Goal: Task Accomplishment & Management: Use online tool/utility

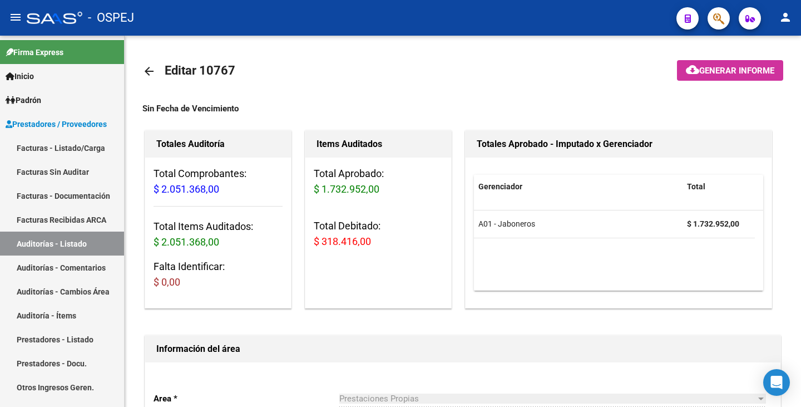
click at [729, 10] on app-search-popup at bounding box center [719, 17] width 22 height 14
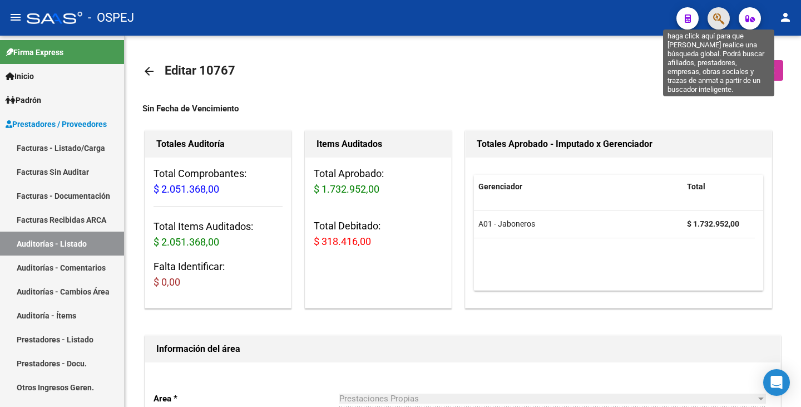
click at [722, 19] on icon "button" at bounding box center [718, 18] width 11 height 13
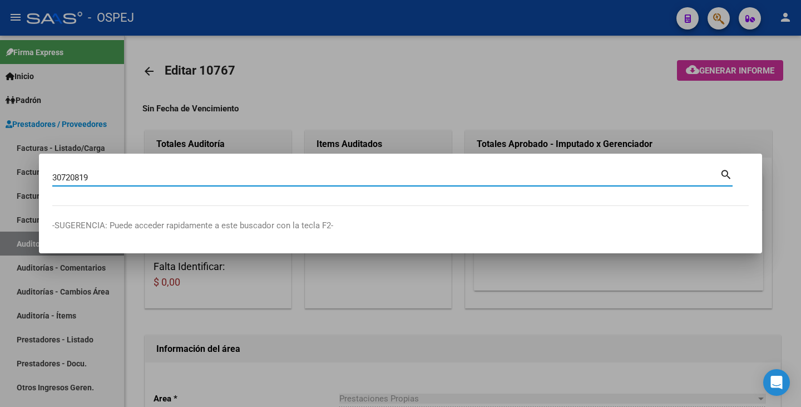
type input "30720819"
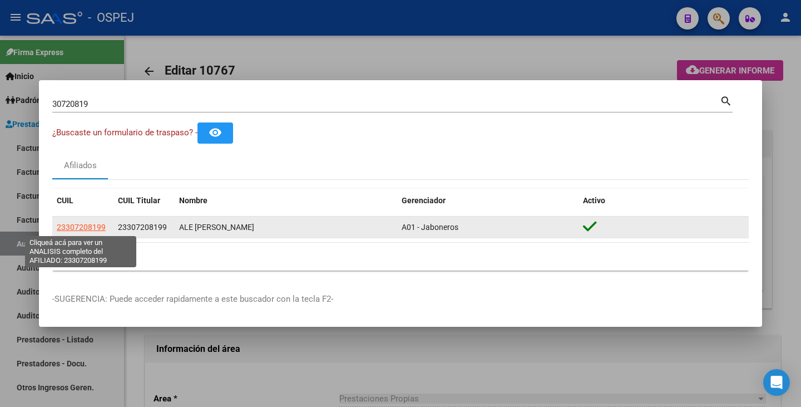
click at [65, 228] on span "23307208199" at bounding box center [81, 227] width 49 height 9
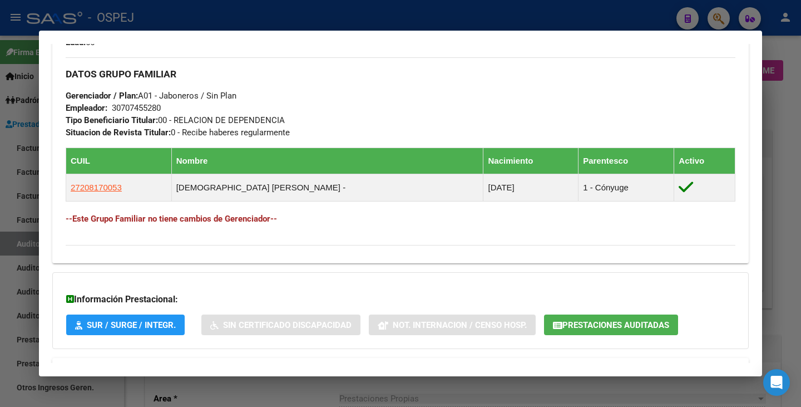
scroll to position [554, 0]
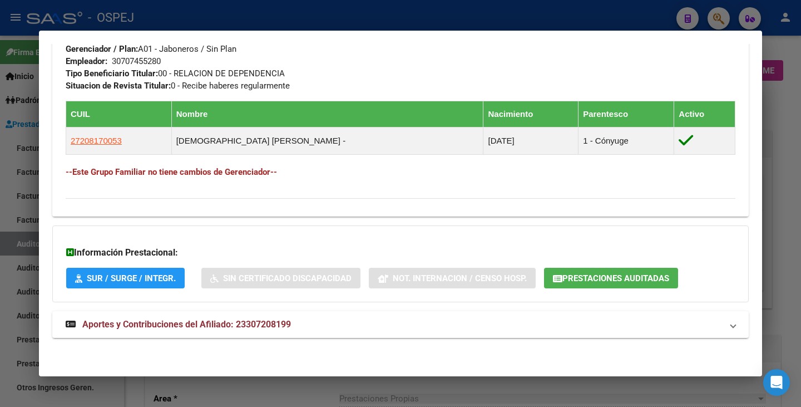
click at [687, 389] on div at bounding box center [400, 203] width 801 height 407
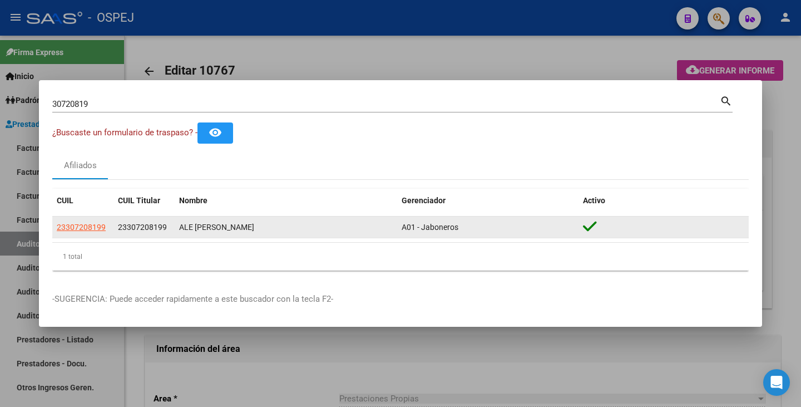
click at [73, 232] on app-link-go-to "23307208199" at bounding box center [81, 227] width 49 height 13
click at [72, 227] on span "23307208199" at bounding box center [81, 227] width 49 height 9
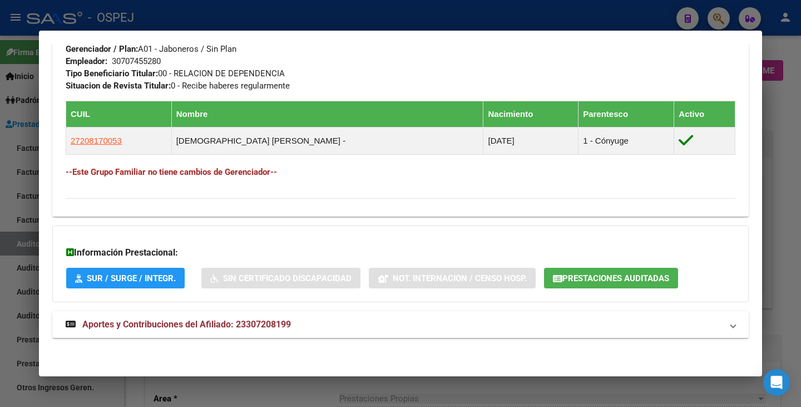
click at [575, 277] on span "Prestaciones Auditadas" at bounding box center [616, 278] width 107 height 10
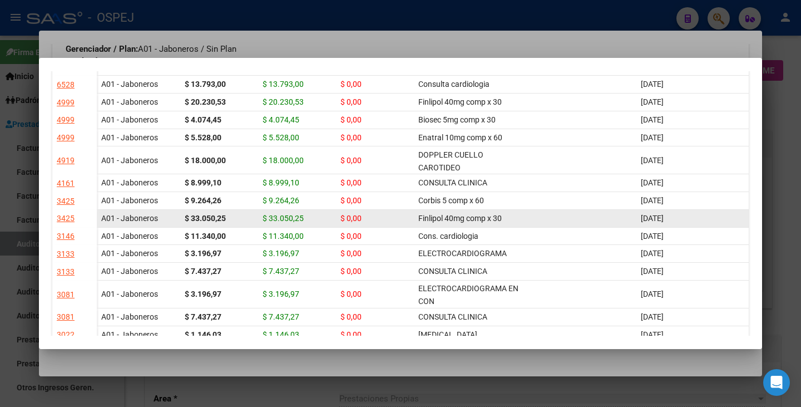
scroll to position [390, 0]
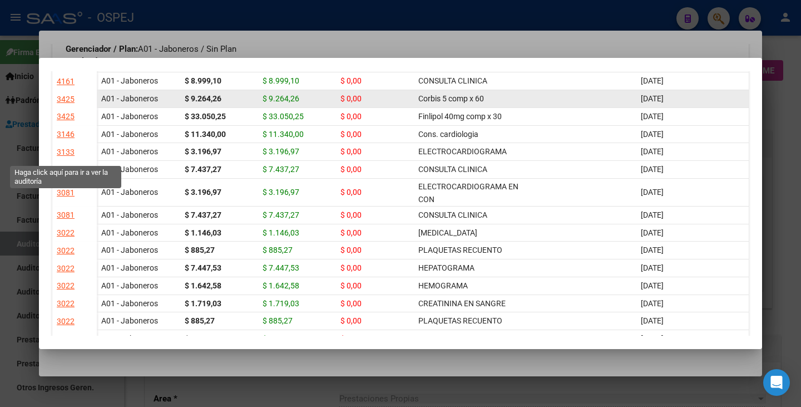
click at [61, 106] on div "3425" at bounding box center [66, 99] width 18 height 13
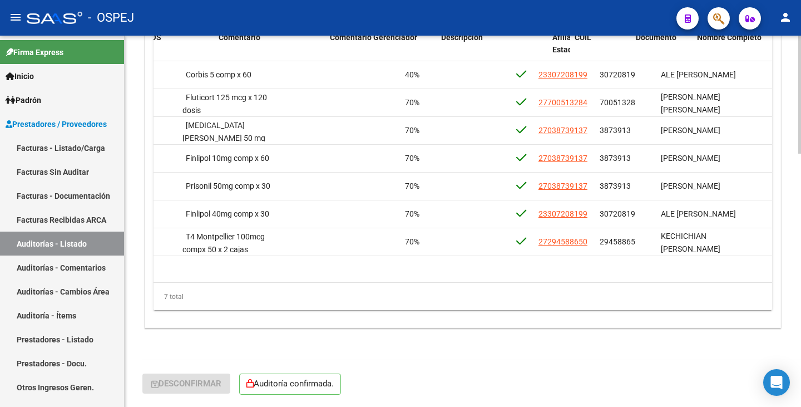
scroll to position [0, 407]
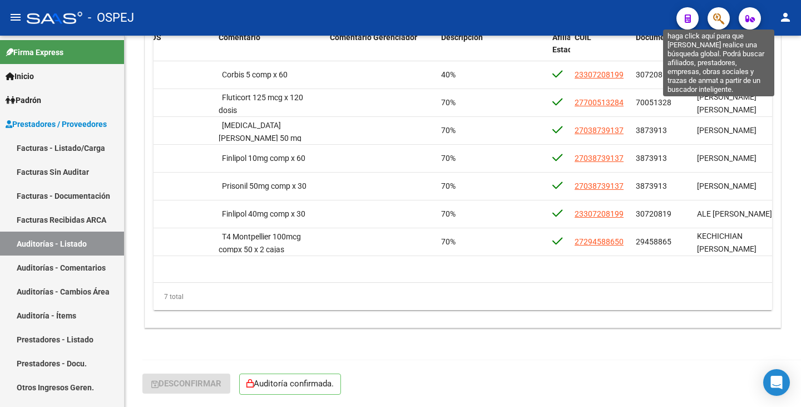
click at [724, 18] on icon "button" at bounding box center [718, 18] width 11 height 13
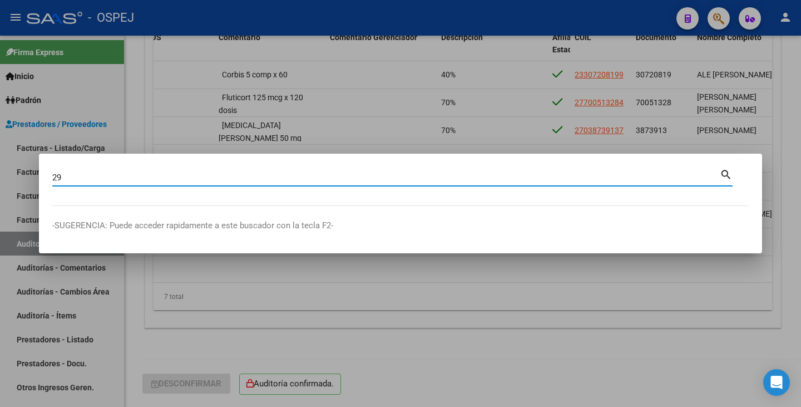
type input "29"
click at [724, 18] on div at bounding box center [400, 203] width 801 height 407
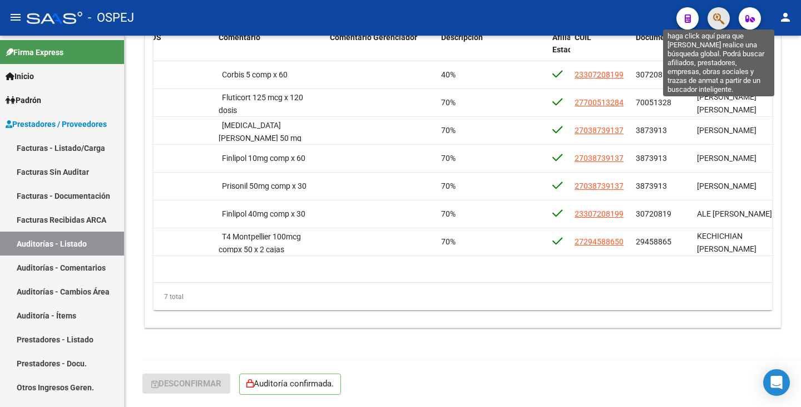
click at [724, 18] on icon "button" at bounding box center [718, 18] width 11 height 13
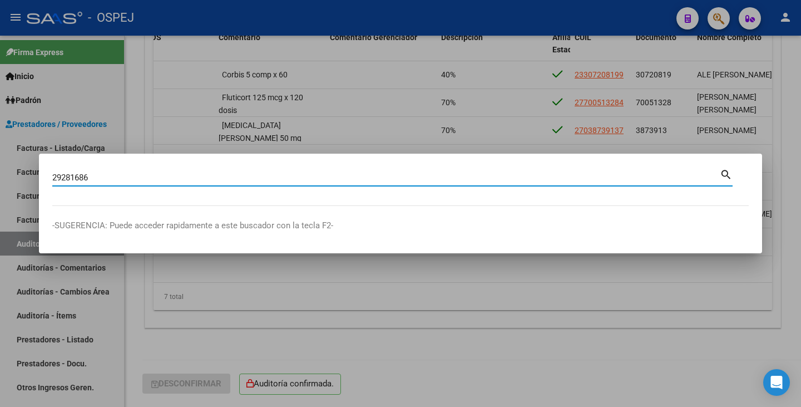
type input "29281686"
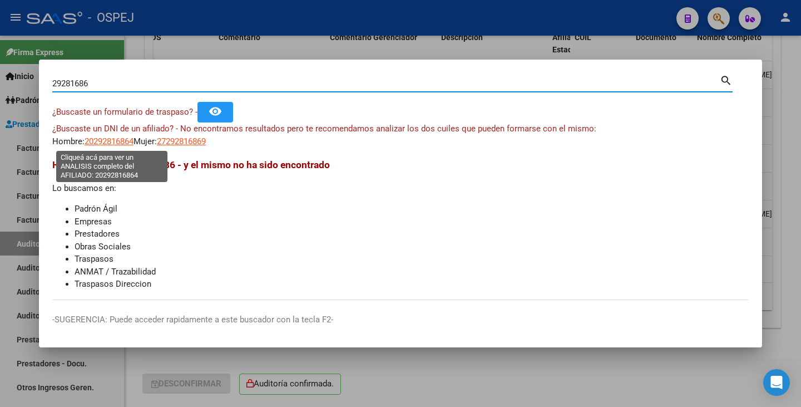
click at [127, 139] on span "20292816864" at bounding box center [109, 141] width 49 height 10
type textarea "20292816864"
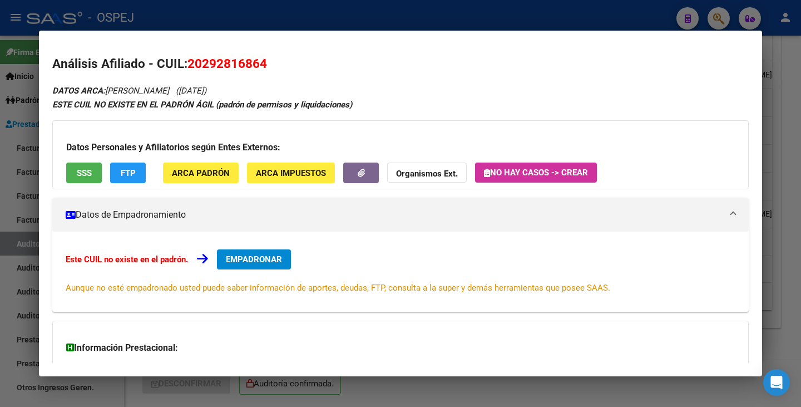
click at [1, 152] on div at bounding box center [400, 203] width 801 height 407
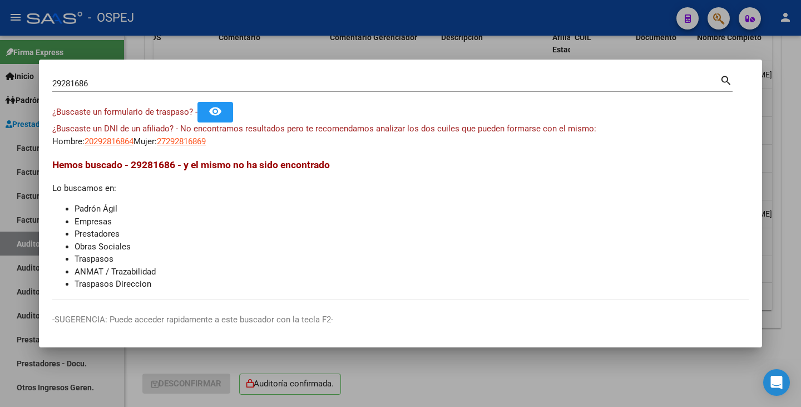
click at [101, 97] on div "29281686 Buscar (apellido, dni, [PERSON_NAME], [PERSON_NAME], cuit, obra social…" at bounding box center [392, 87] width 681 height 29
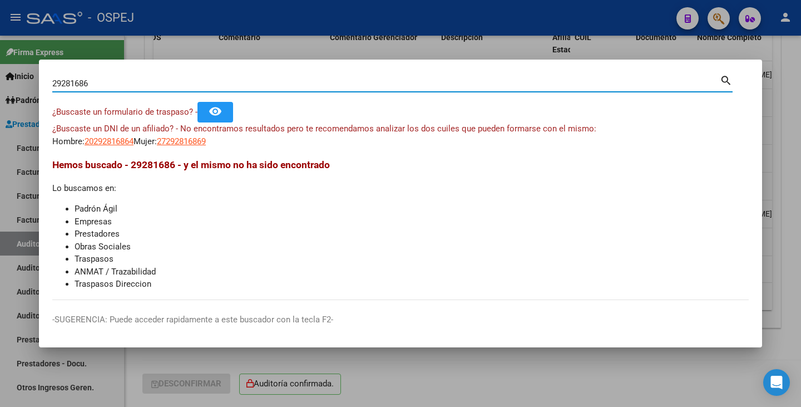
drag, startPoint x: 102, startPoint y: 85, endPoint x: 11, endPoint y: 74, distance: 92.5
click at [11, 74] on div "29281686 Buscar (apellido, dni, cuil, nro traspaso, cuit, obra social) search ¿…" at bounding box center [400, 203] width 801 height 407
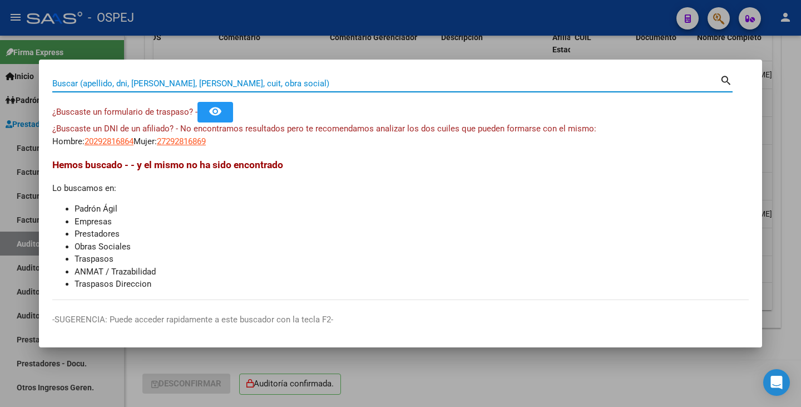
paste input "20-92816869-8"
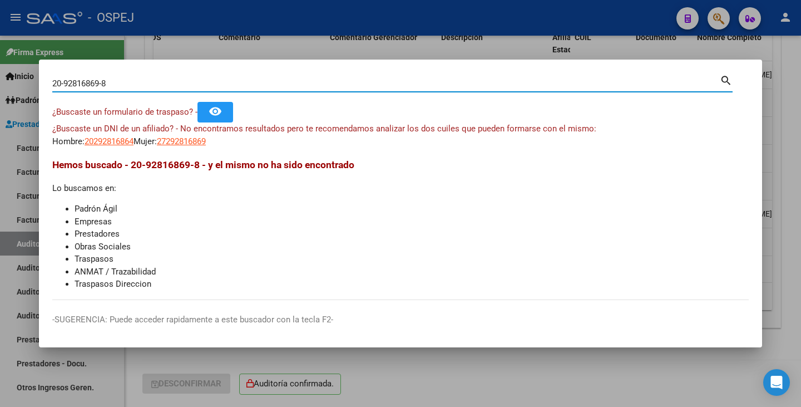
type input "20928168698"
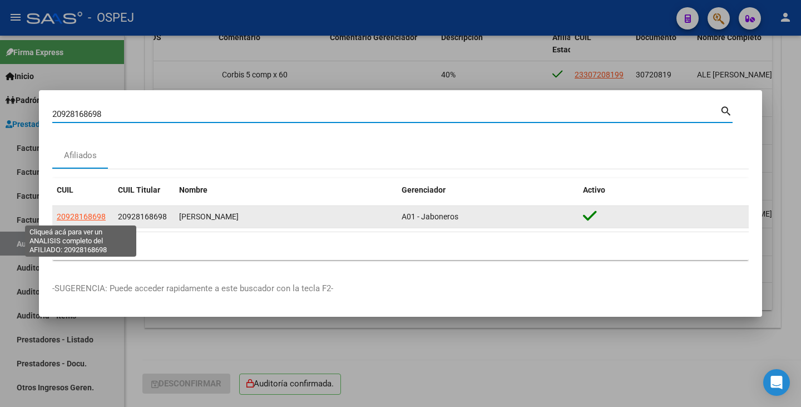
click at [79, 215] on span "20928168698" at bounding box center [81, 216] width 49 height 9
type textarea "20928168698"
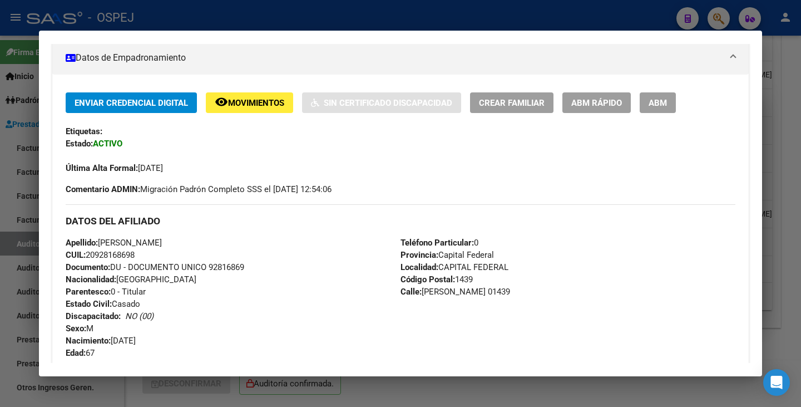
scroll to position [334, 0]
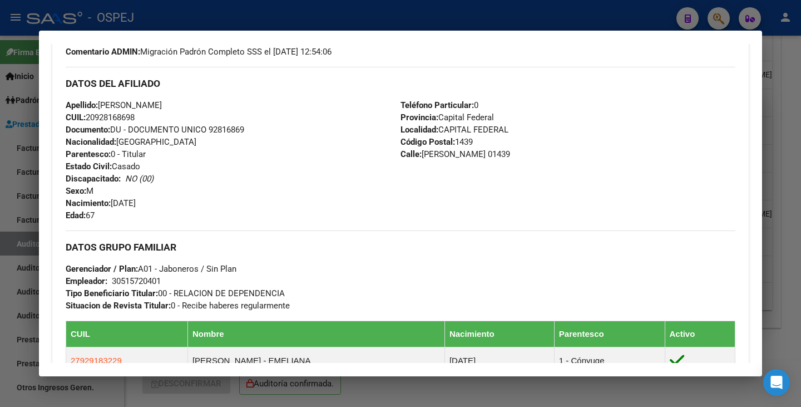
drag, startPoint x: 163, startPoint y: 283, endPoint x: 115, endPoint y: 284, distance: 47.9
click at [115, 284] on div "30515720401" at bounding box center [136, 281] width 49 height 12
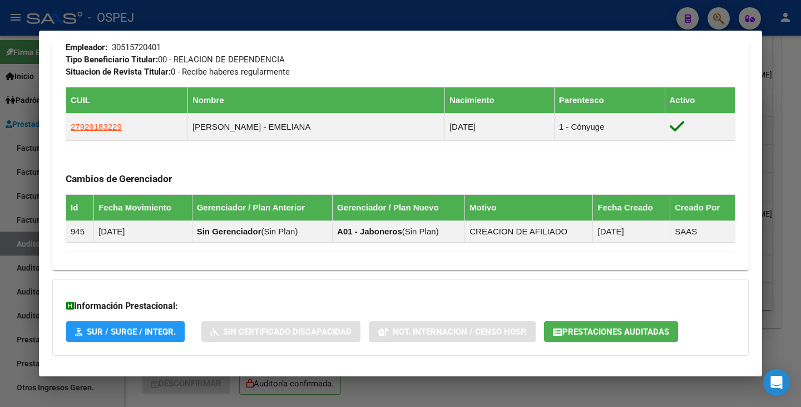
scroll to position [621, 0]
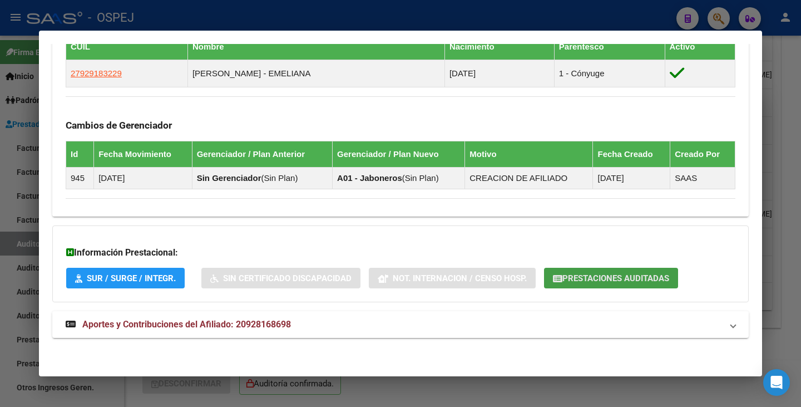
click at [608, 282] on span "Prestaciones Auditadas" at bounding box center [616, 278] width 107 height 10
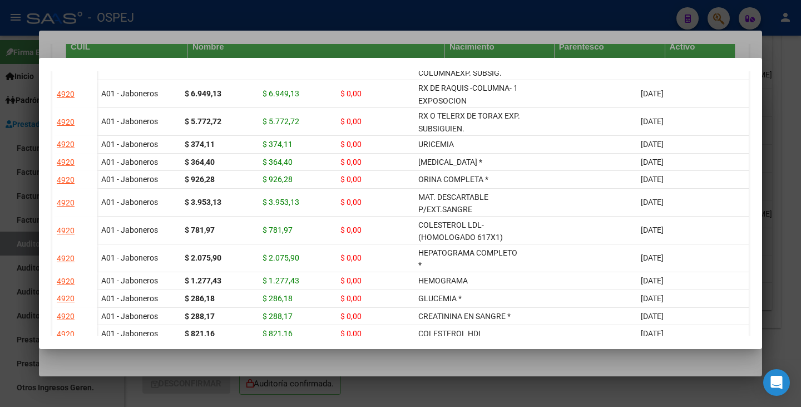
scroll to position [943, 0]
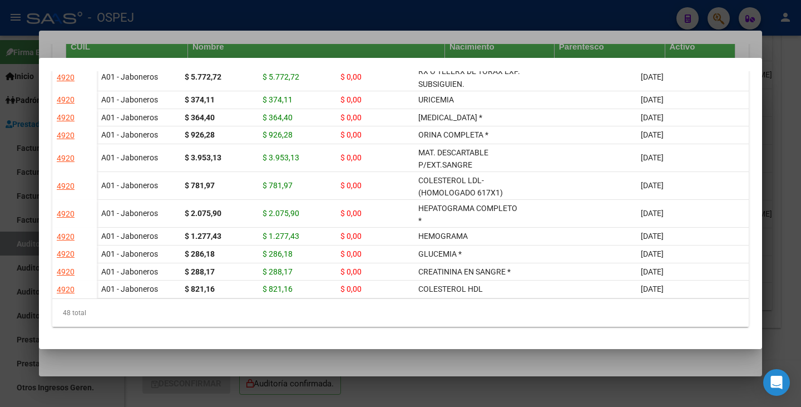
click at [559, 356] on div at bounding box center [400, 203] width 801 height 407
